Goal: Task Accomplishment & Management: Manage account settings

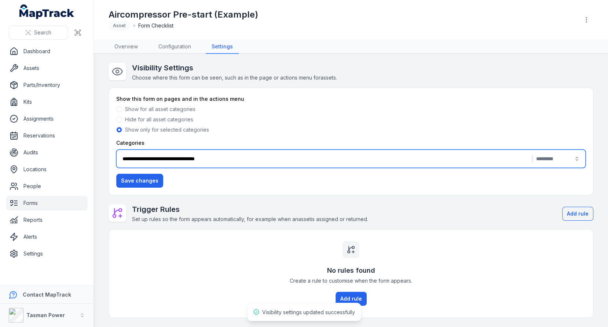
scroll to position [83, 0]
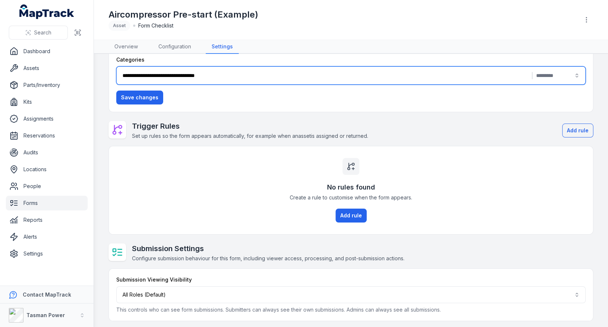
click at [52, 71] on link "Assets" at bounding box center [47, 68] width 82 height 15
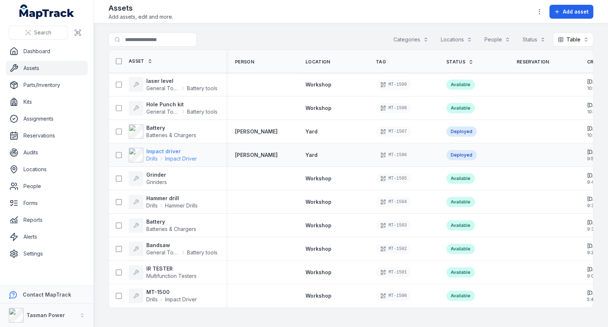
click at [157, 148] on strong "Impact driver" at bounding box center [171, 151] width 51 height 7
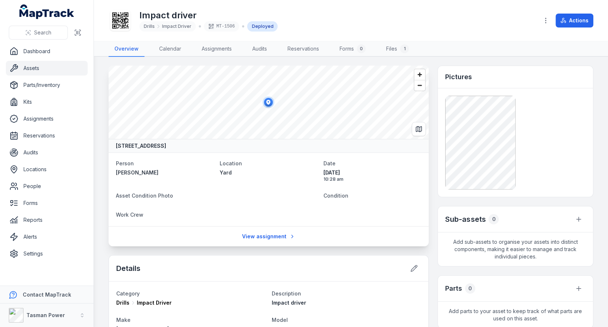
click at [116, 19] on icon at bounding box center [120, 20] width 16 height 16
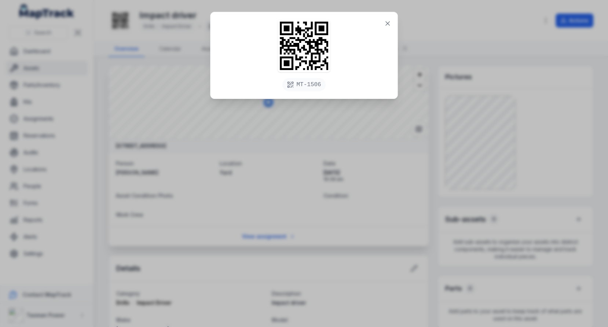
click at [170, 68] on div "MT-1506" at bounding box center [304, 163] width 608 height 327
click at [385, 21] on icon at bounding box center [387, 23] width 7 height 7
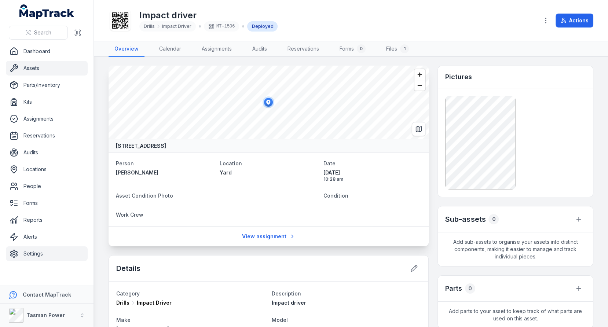
click at [60, 248] on link "Settings" at bounding box center [47, 253] width 82 height 15
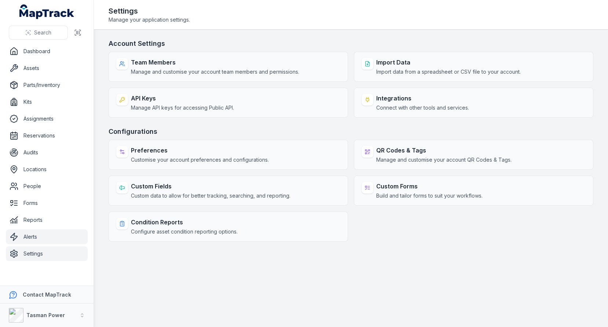
click at [41, 238] on link "Alerts" at bounding box center [47, 237] width 82 height 15
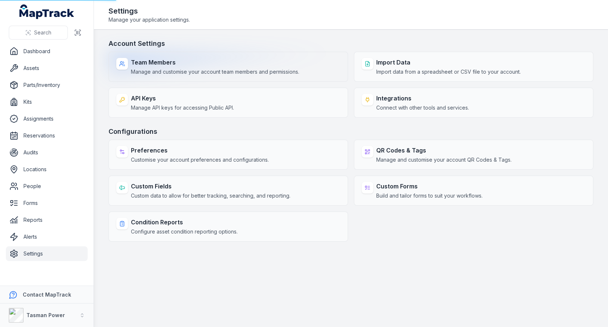
click at [44, 236] on link "Alerts" at bounding box center [47, 237] width 82 height 15
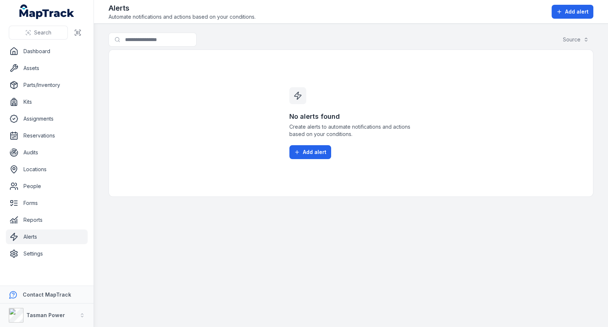
click at [345, 43] on div "Search for alerts Source" at bounding box center [351, 41] width 485 height 17
click at [319, 146] on button "Add alert" at bounding box center [310, 152] width 42 height 14
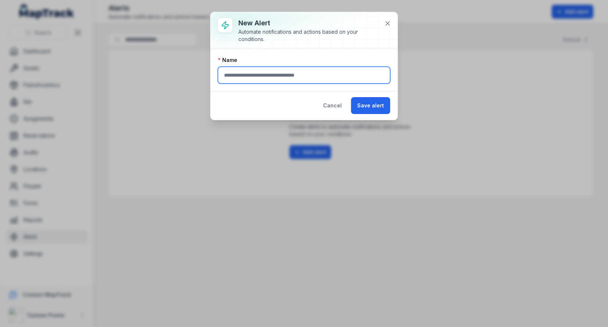
click at [272, 69] on input "text" at bounding box center [304, 75] width 172 height 17
click at [380, 28] on div "New alert Automate notifications and actions based on your conditions." at bounding box center [314, 30] width 152 height 25
click at [388, 27] on button at bounding box center [388, 23] width 14 height 14
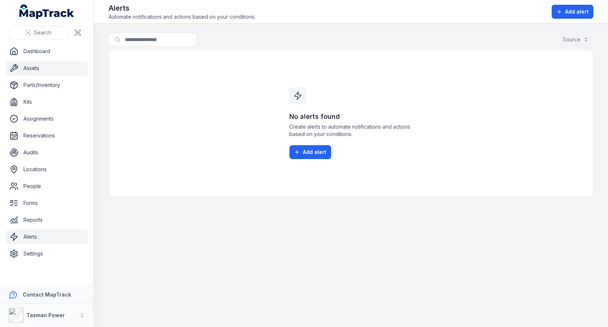
click at [37, 64] on link "Assets" at bounding box center [47, 68] width 82 height 15
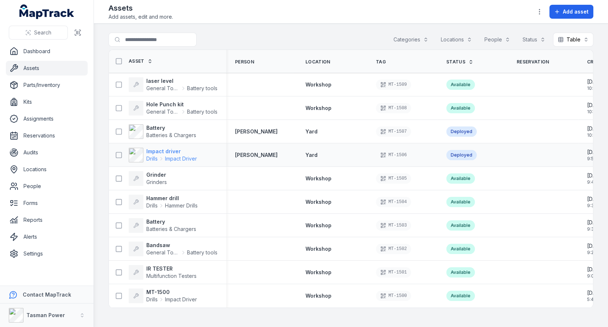
click at [171, 155] on span "Impact Driver" at bounding box center [181, 158] width 32 height 7
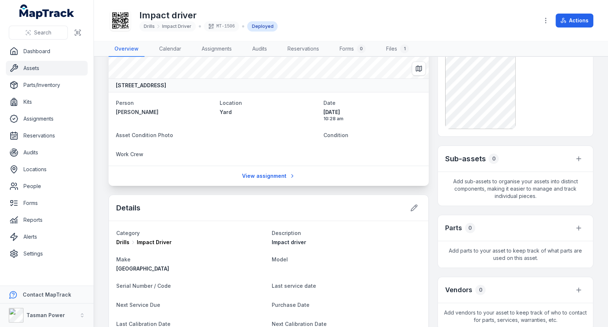
scroll to position [164, 0]
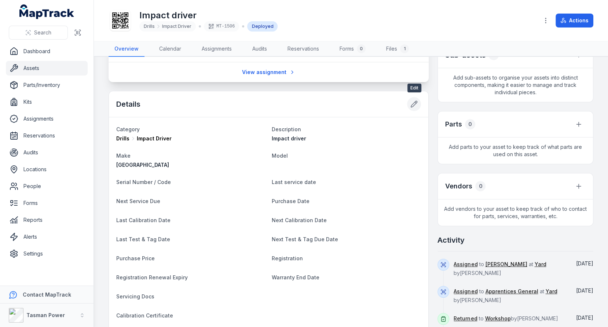
click at [418, 101] on icon at bounding box center [413, 103] width 7 height 7
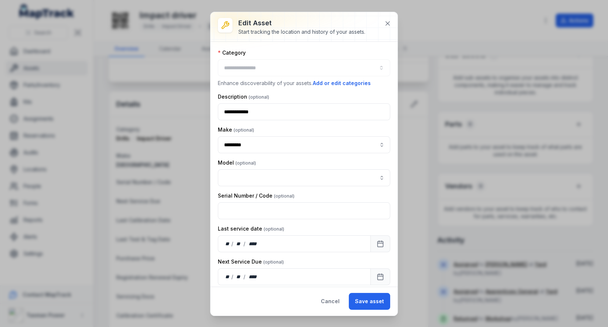
type input "**********"
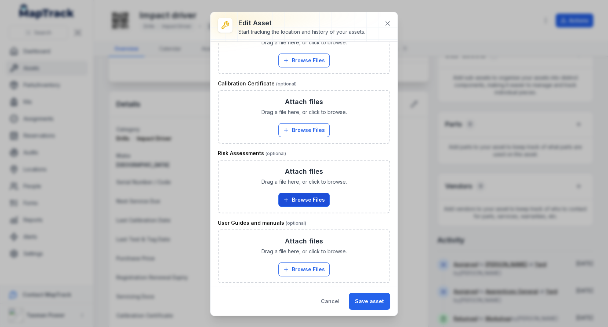
scroll to position [575, 0]
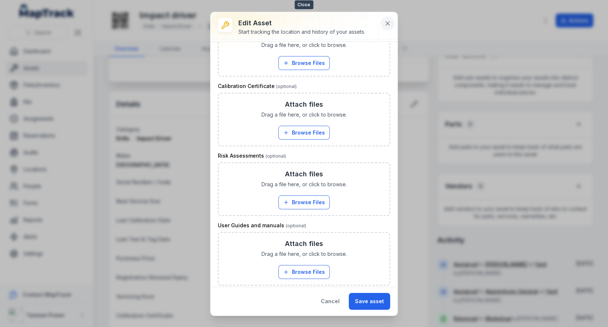
click at [386, 23] on icon at bounding box center [387, 23] width 7 height 7
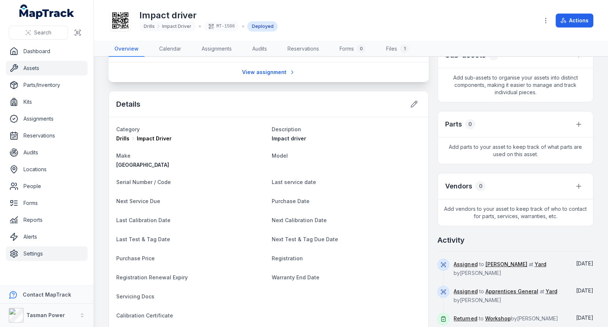
click at [59, 253] on link "Settings" at bounding box center [47, 253] width 82 height 15
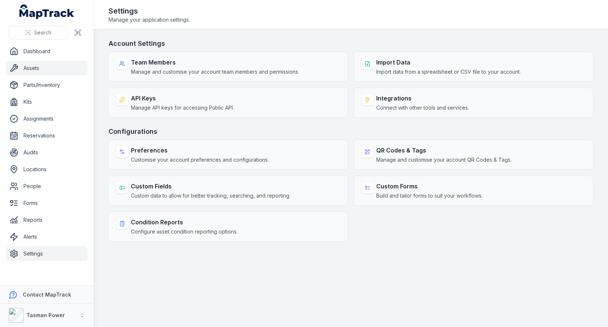
click at [30, 67] on link "Assets" at bounding box center [47, 68] width 82 height 15
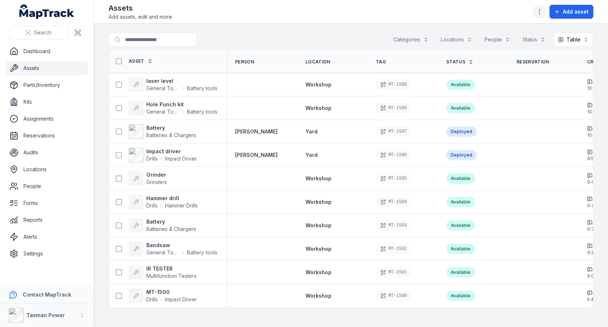
click at [542, 16] on button "button" at bounding box center [539, 12] width 14 height 14
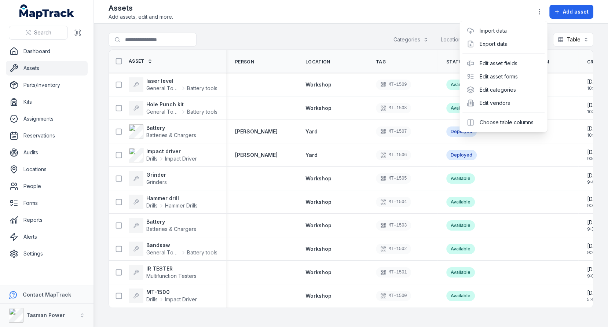
click at [52, 254] on div "Search Dashboard Assets Parts/Inventory Kits Assignments Reservations Audits Lo…" at bounding box center [304, 163] width 608 height 327
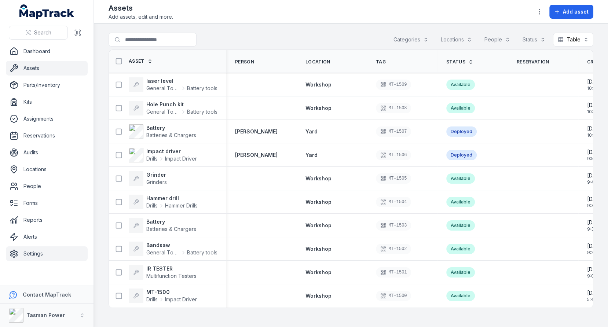
click at [49, 254] on link "Settings" at bounding box center [47, 253] width 82 height 15
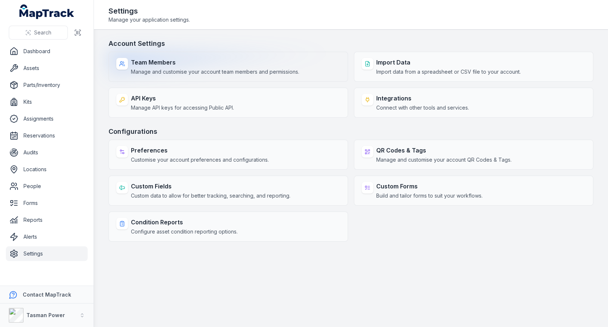
click at [193, 72] on span "Manage and customise your account team members and permissions." at bounding box center [215, 71] width 168 height 7
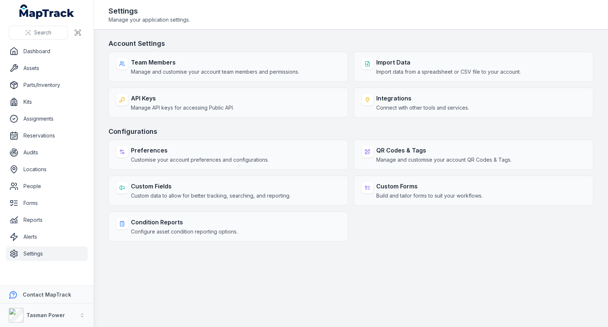
click at [307, 27] on header "Toggle Navigation Settings Manage your application settings." at bounding box center [351, 15] width 514 height 30
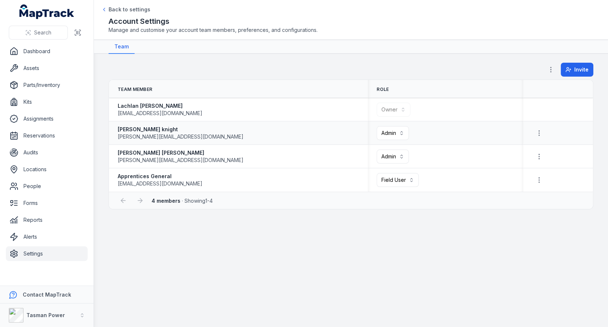
click at [144, 130] on strong "[PERSON_NAME]" at bounding box center [181, 129] width 126 height 7
click at [56, 70] on link "Assets" at bounding box center [47, 68] width 82 height 15
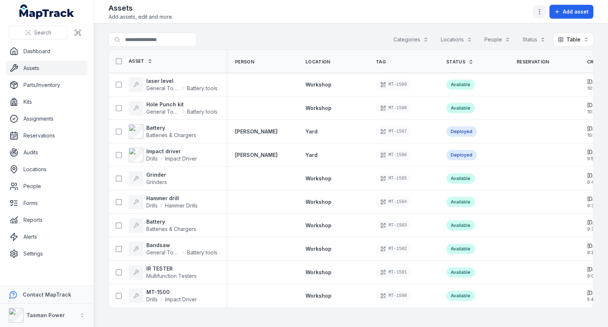
click at [544, 13] on button "button" at bounding box center [539, 12] width 14 height 14
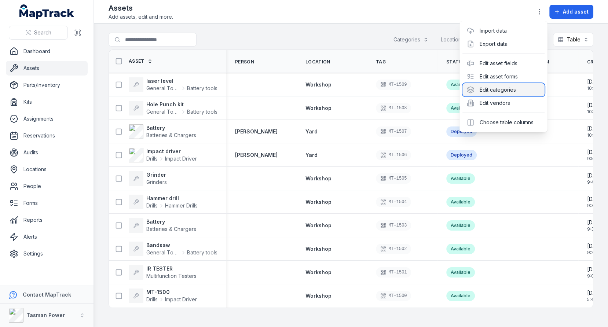
click at [491, 85] on div "Edit categories" at bounding box center [503, 89] width 82 height 13
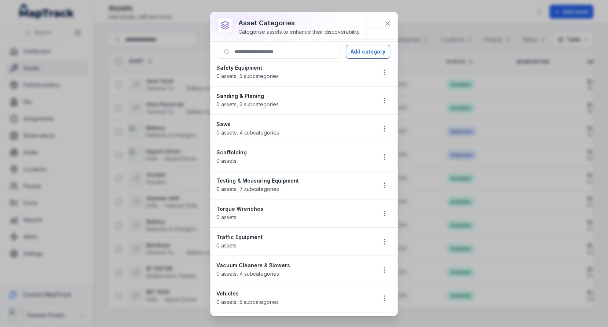
scroll to position [818, 0]
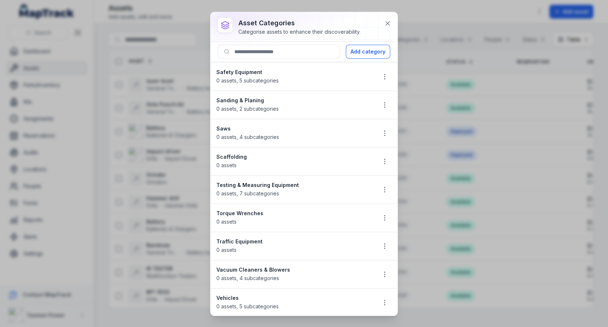
click at [276, 181] on strong "Testing & Measuring Equipment" at bounding box center [293, 184] width 154 height 7
click at [370, 47] on button "Add category" at bounding box center [368, 52] width 44 height 14
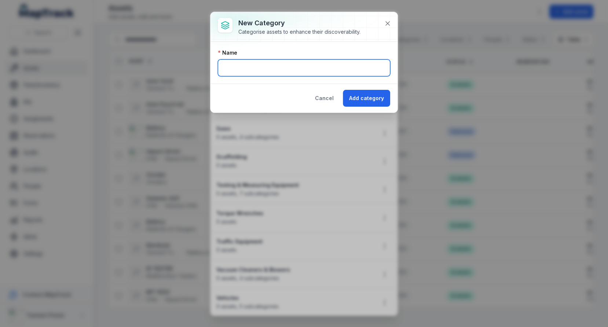
click at [288, 70] on input "text" at bounding box center [304, 67] width 172 height 17
type input "**********"
click at [343, 90] on button "Add category" at bounding box center [366, 98] width 47 height 17
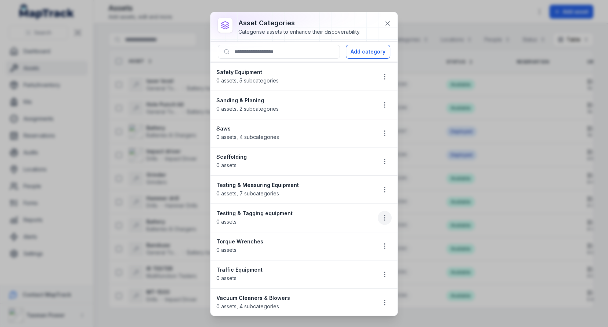
click at [384, 214] on icon "button" at bounding box center [384, 217] width 7 height 7
click at [386, 19] on div "asset categories Categorise assets to enhance their discoverability. Add catego…" at bounding box center [303, 164] width 187 height 304
click at [386, 20] on icon at bounding box center [387, 23] width 7 height 7
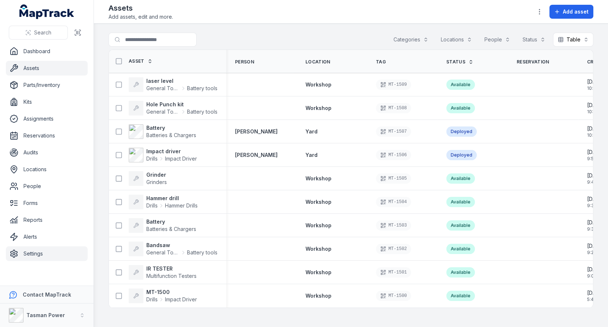
click at [22, 256] on link "Settings" at bounding box center [47, 253] width 82 height 15
